Goal: Navigation & Orientation: Understand site structure

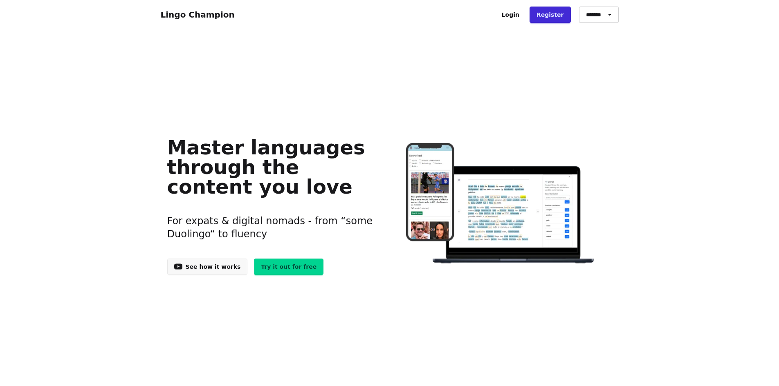
click at [206, 17] on link "Lingo Champion" at bounding box center [198, 15] width 74 height 10
click at [212, 269] on link "See how it works" at bounding box center [207, 267] width 81 height 16
